Goal: Find specific page/section: Find specific page/section

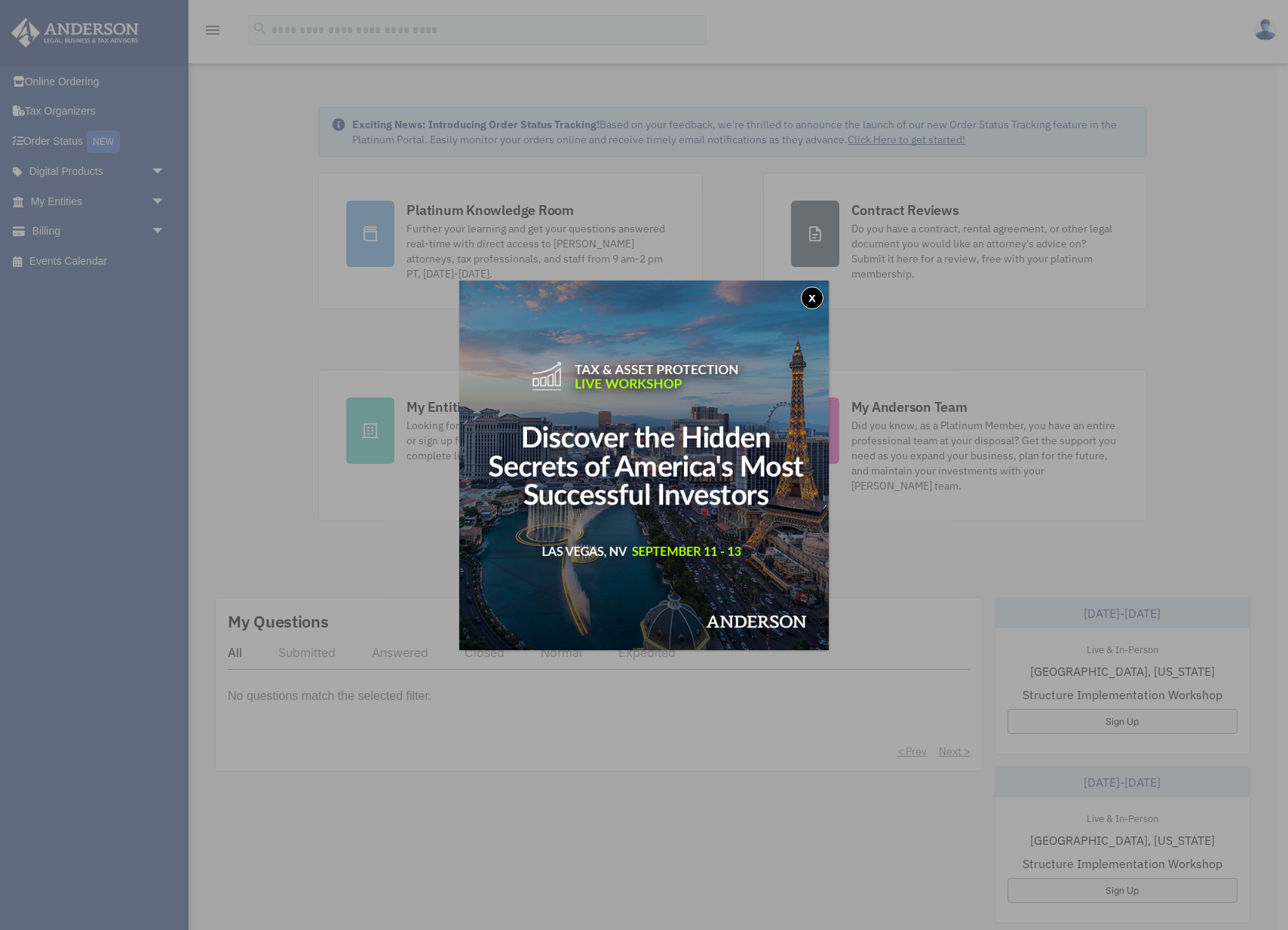
click at [817, 299] on button "x" at bounding box center [812, 298] width 23 height 23
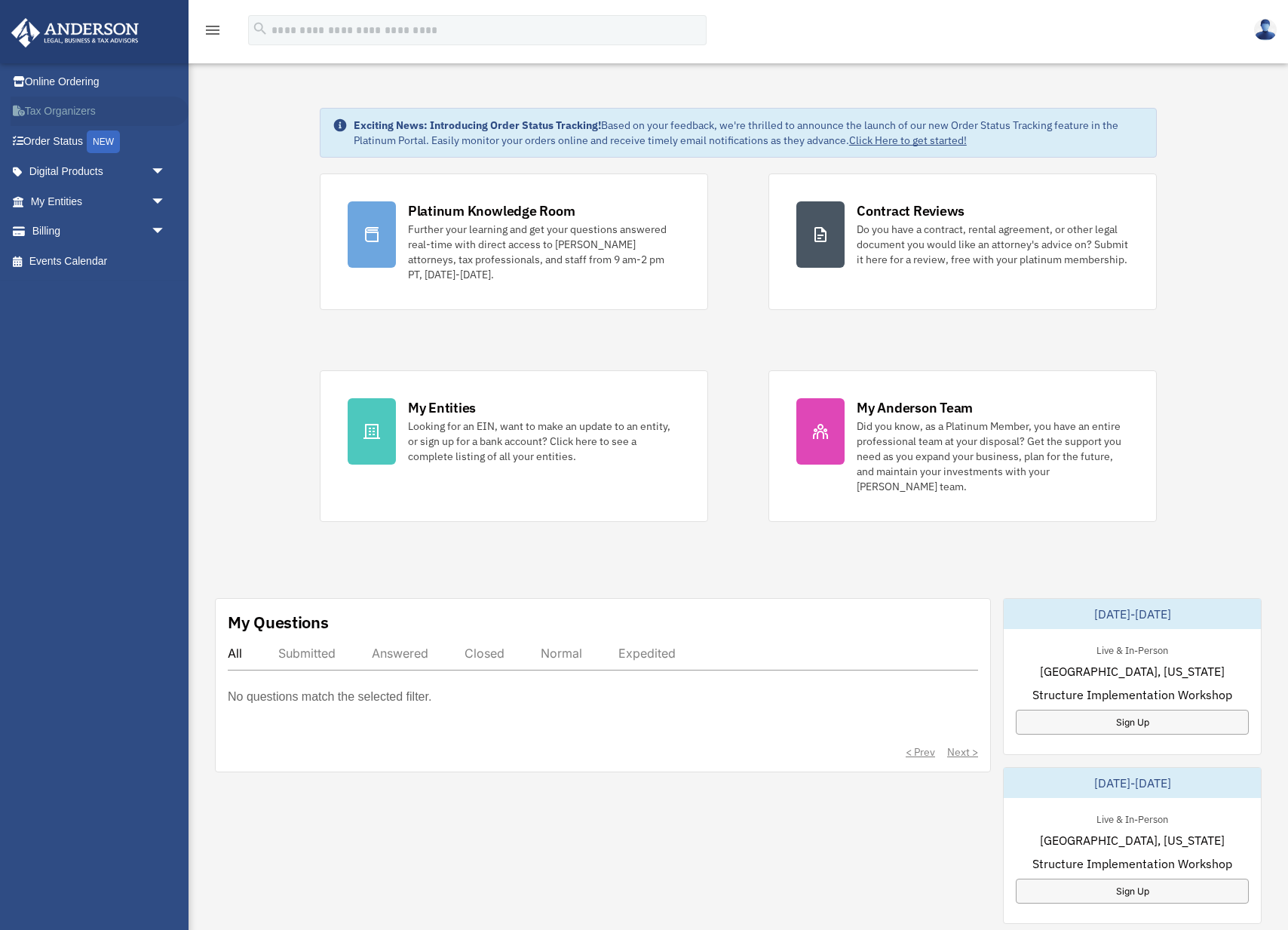
click at [76, 109] on link "Tax Organizers" at bounding box center [100, 111] width 178 height 30
click at [214, 25] on icon "menu" at bounding box center [212, 30] width 18 height 18
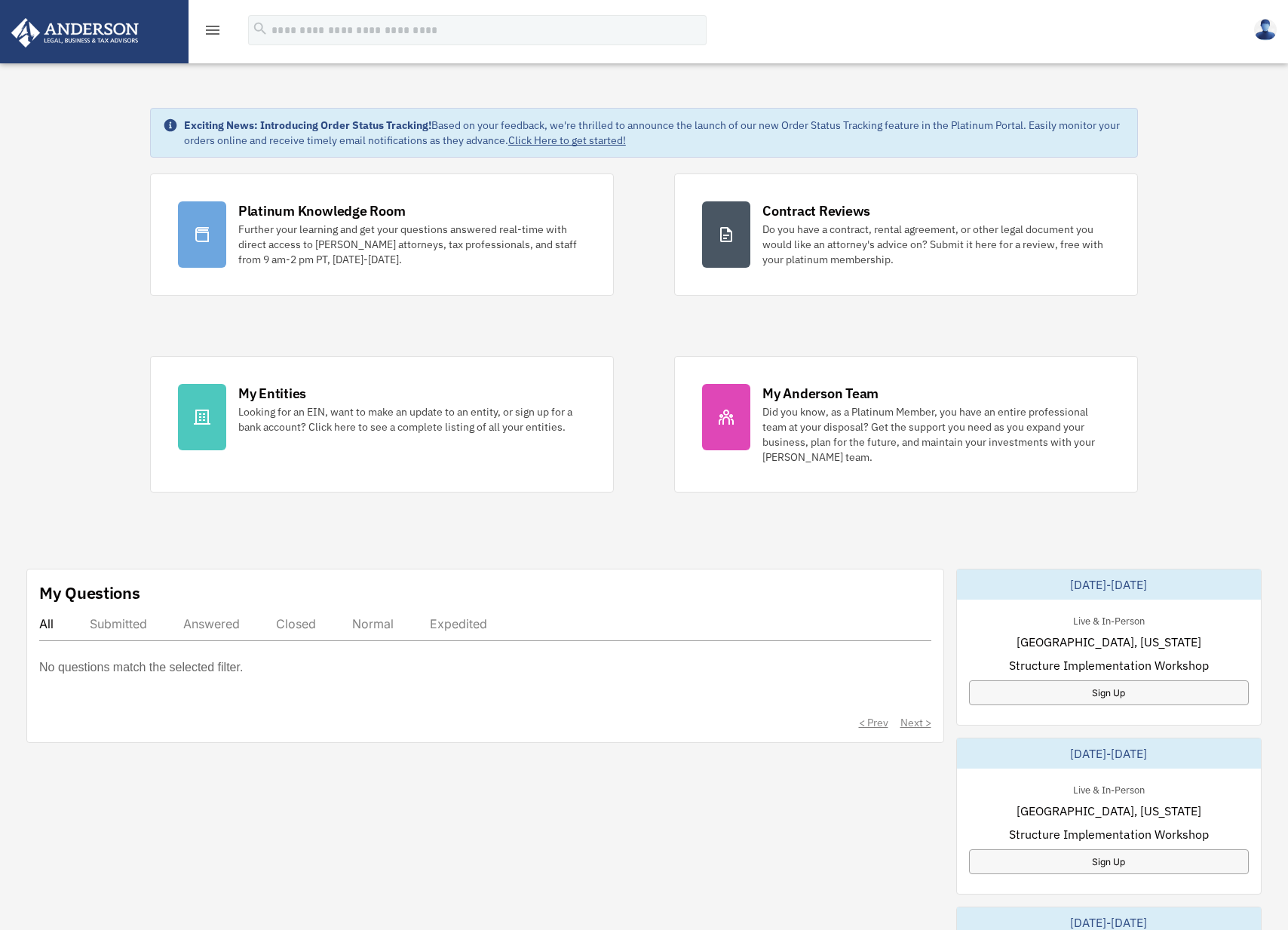
click at [217, 35] on icon "menu" at bounding box center [212, 30] width 18 height 18
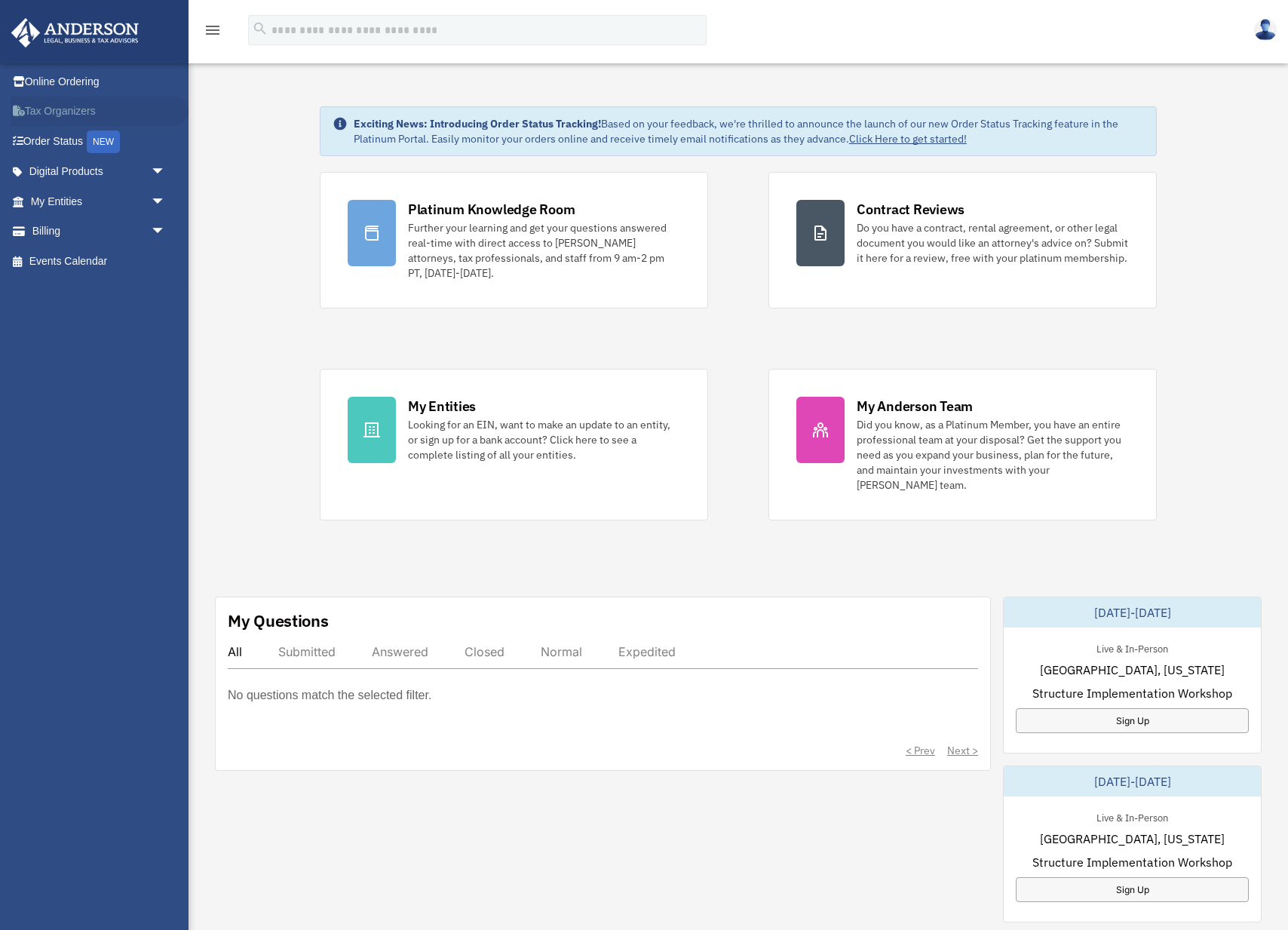
scroll to position [5, 0]
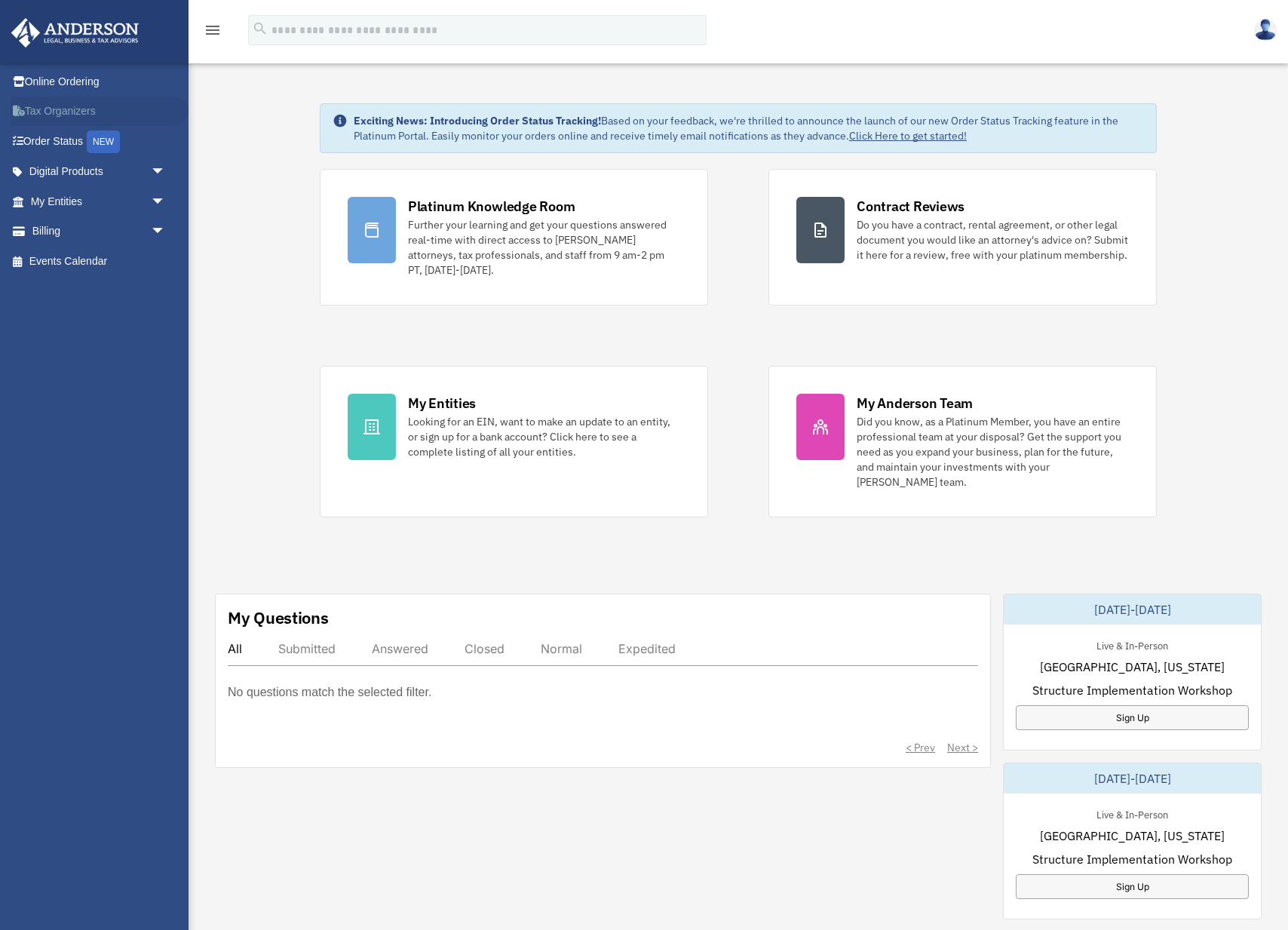
click at [77, 109] on link "Tax Organizers" at bounding box center [100, 111] width 178 height 30
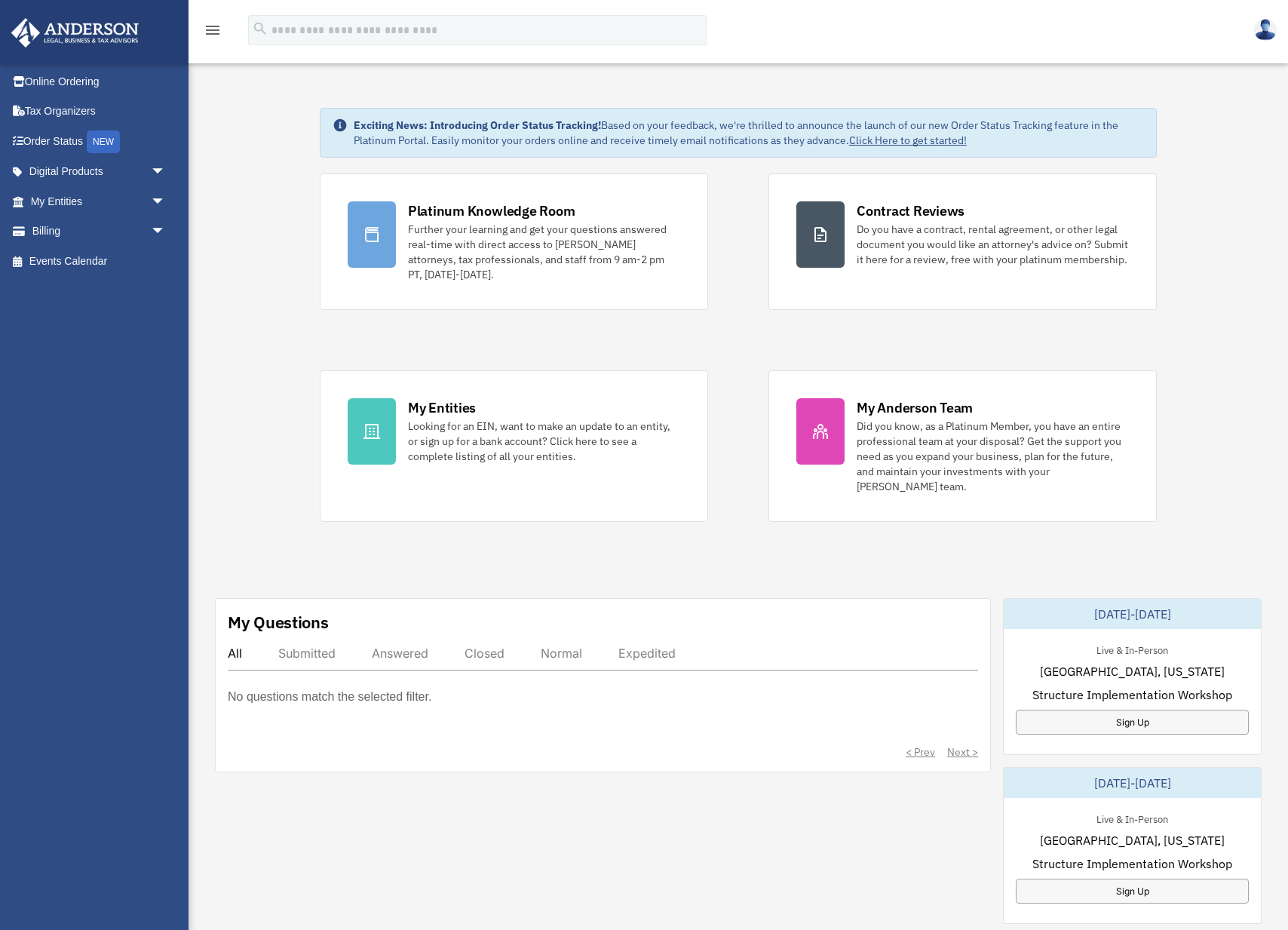
click at [112, 45] on img at bounding box center [74, 33] width 136 height 29
